Goal: Transaction & Acquisition: Obtain resource

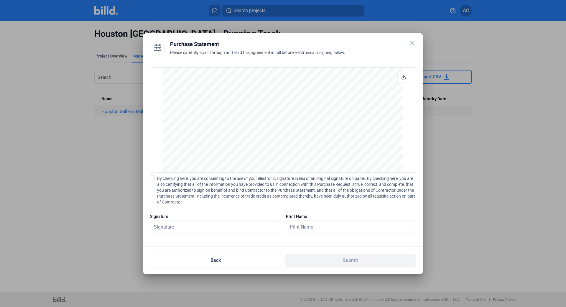
scroll to position [801, 0]
click at [153, 178] on span at bounding box center [152, 178] width 5 height 5
click at [0, 0] on input "By checking here, you are consenting to the use of your electronic signature in…" at bounding box center [0, 0] width 0 height 0
click at [184, 231] on input "text" at bounding box center [214, 227] width 129 height 12
type input "[PERSON_NAME]"
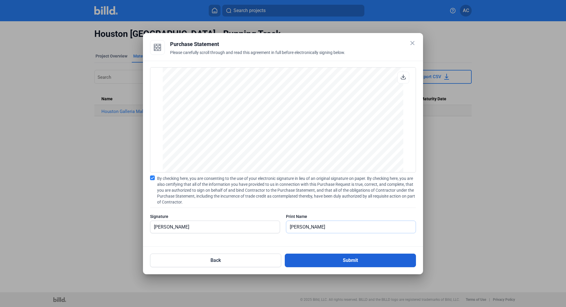
type input "[PERSON_NAME]"
click at [325, 254] on button "Submit" at bounding box center [350, 261] width 131 height 14
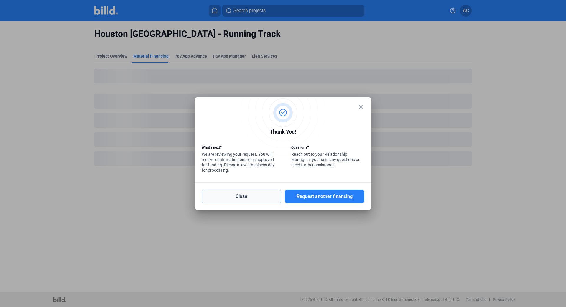
click at [238, 199] on button "Close" at bounding box center [242, 197] width 80 height 14
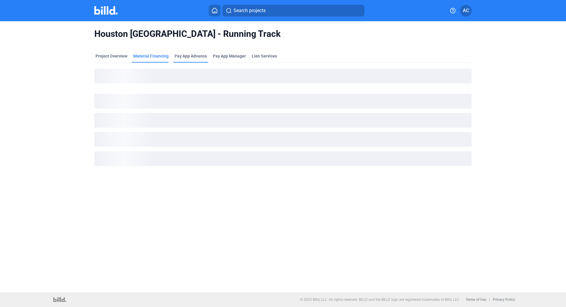
click at [197, 56] on div "Pay App Advance" at bounding box center [191, 56] width 32 height 6
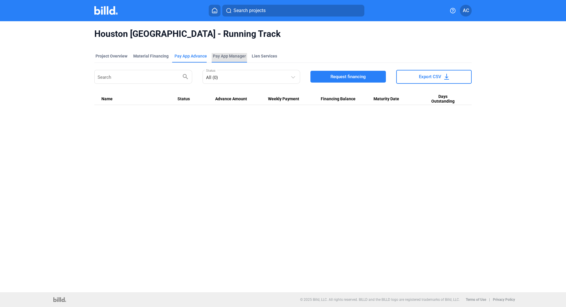
click at [220, 56] on span "Pay App Manager" at bounding box center [229, 56] width 33 height 6
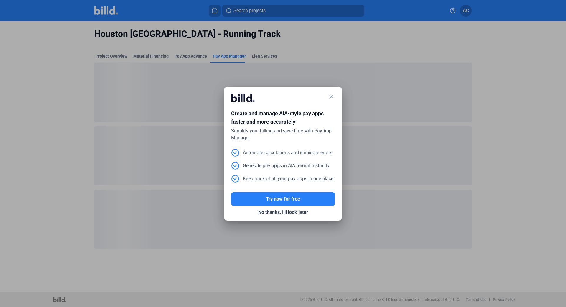
click at [332, 96] on mat-icon "close" at bounding box center [331, 96] width 7 height 7
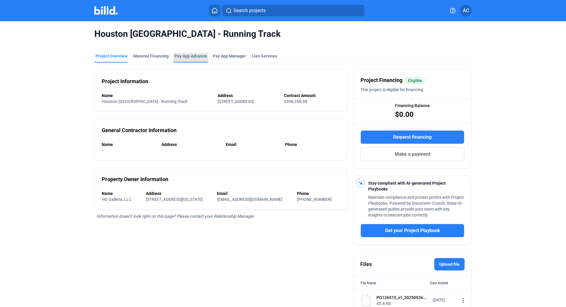
click at [194, 56] on div "Pay App Advance" at bounding box center [191, 56] width 32 height 6
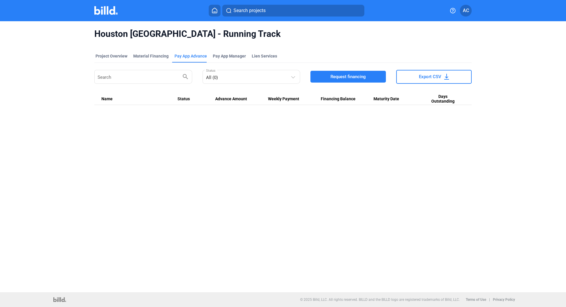
click at [365, 76] on span "Request financing" at bounding box center [348, 77] width 35 height 6
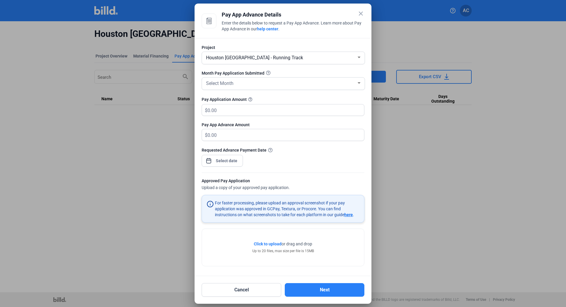
drag, startPoint x: 355, startPoint y: 12, endPoint x: 361, endPoint y: 14, distance: 6.5
click at [356, 13] on div "Pay App Advance Details" at bounding box center [293, 15] width 143 height 8
click at [362, 14] on mat-icon "close" at bounding box center [361, 13] width 7 height 7
